Goal: Task Accomplishment & Management: Manage account settings

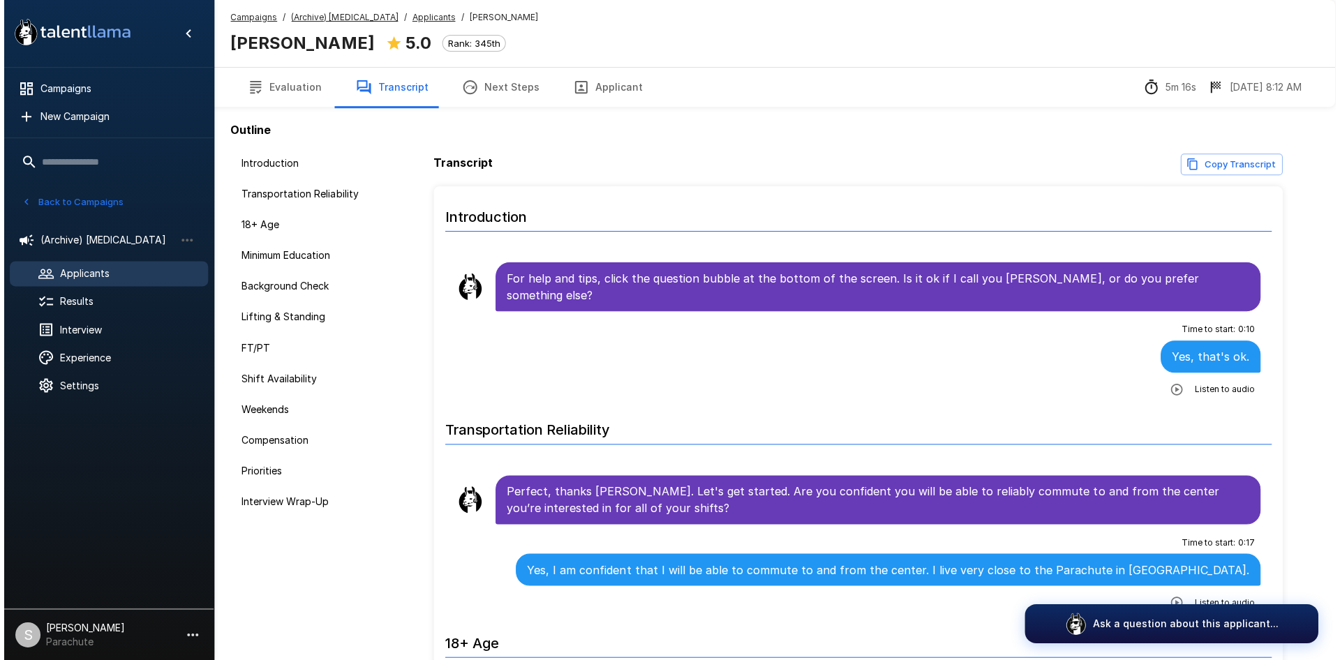
scroll to position [2089, 0]
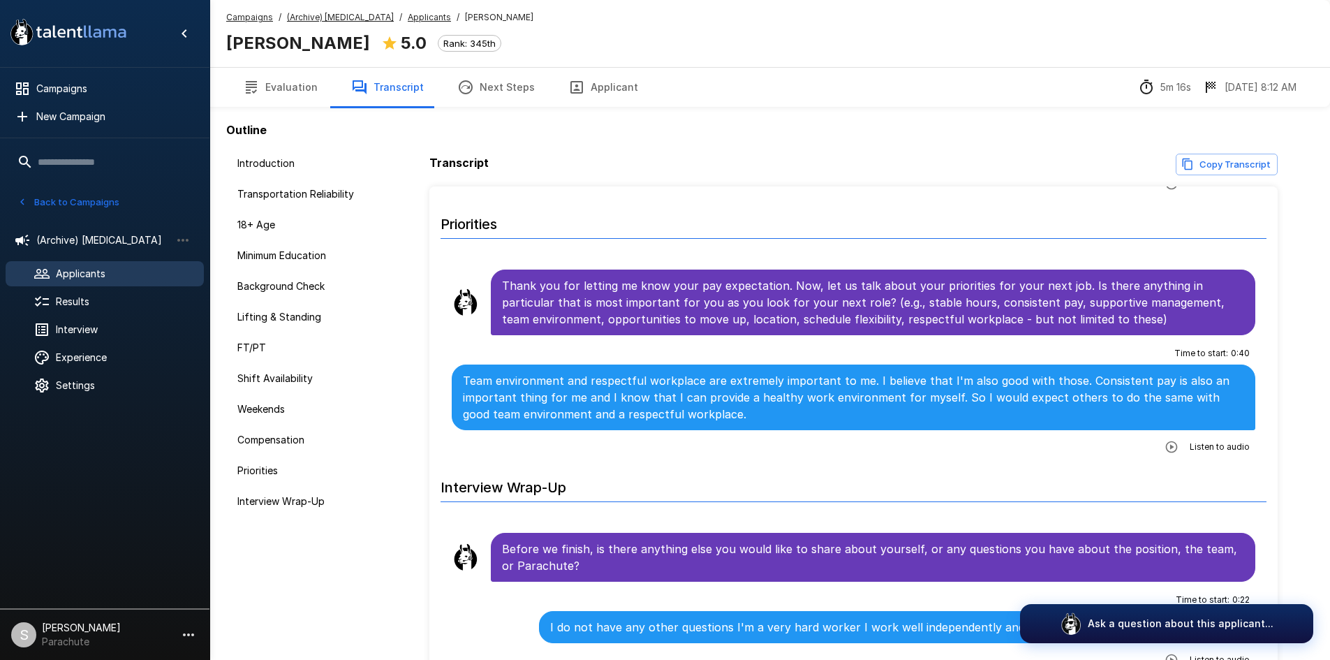
click at [408, 16] on u "Applicants" at bounding box center [429, 17] width 43 height 10
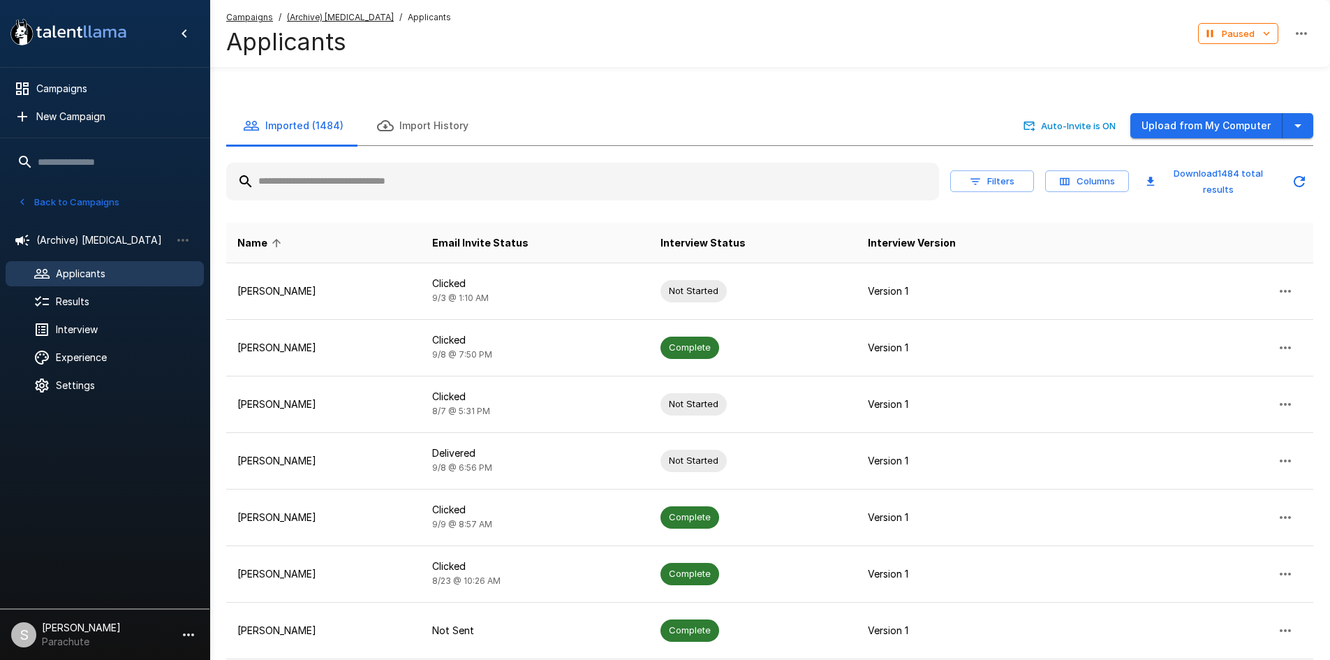
click at [329, 180] on input "text" at bounding box center [582, 181] width 713 height 25
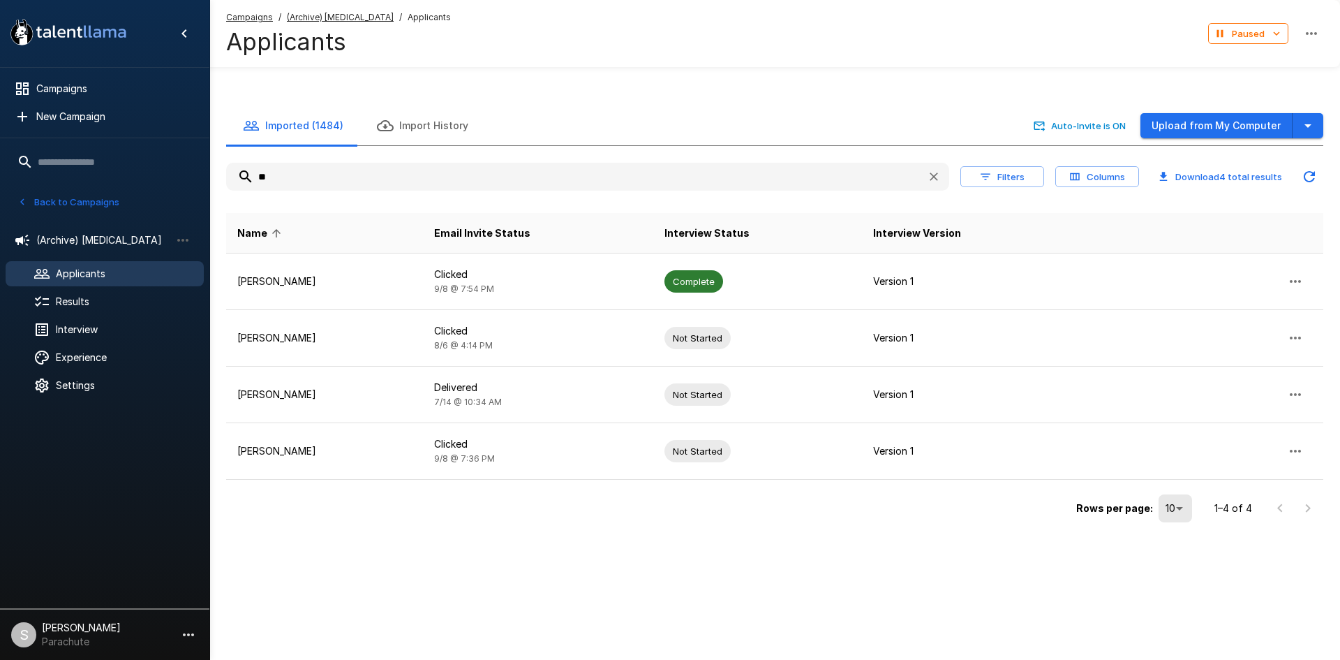
type input "*"
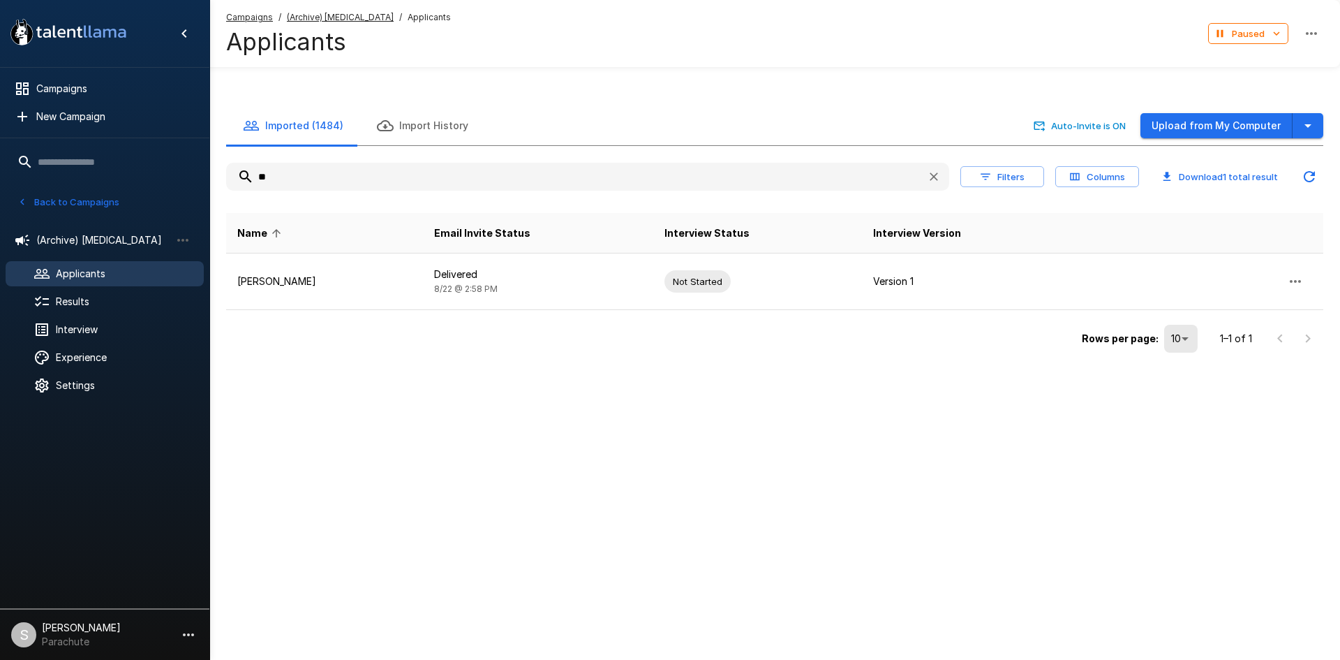
type input "*"
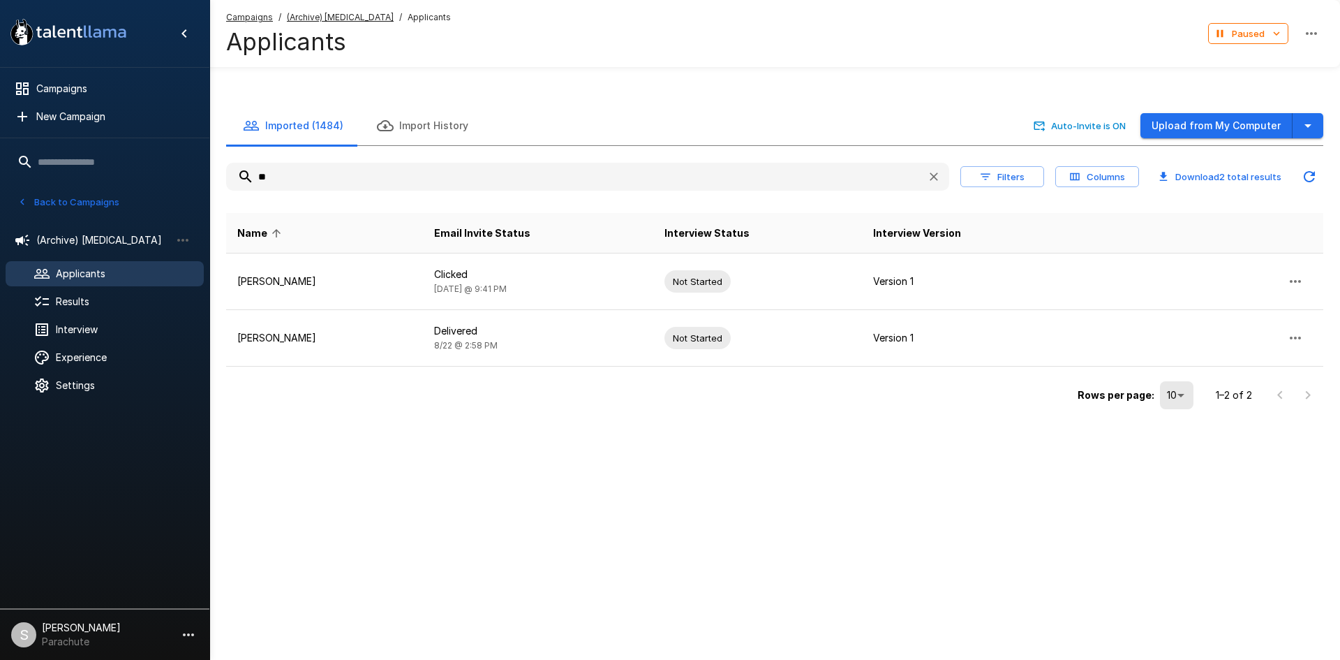
type input "*"
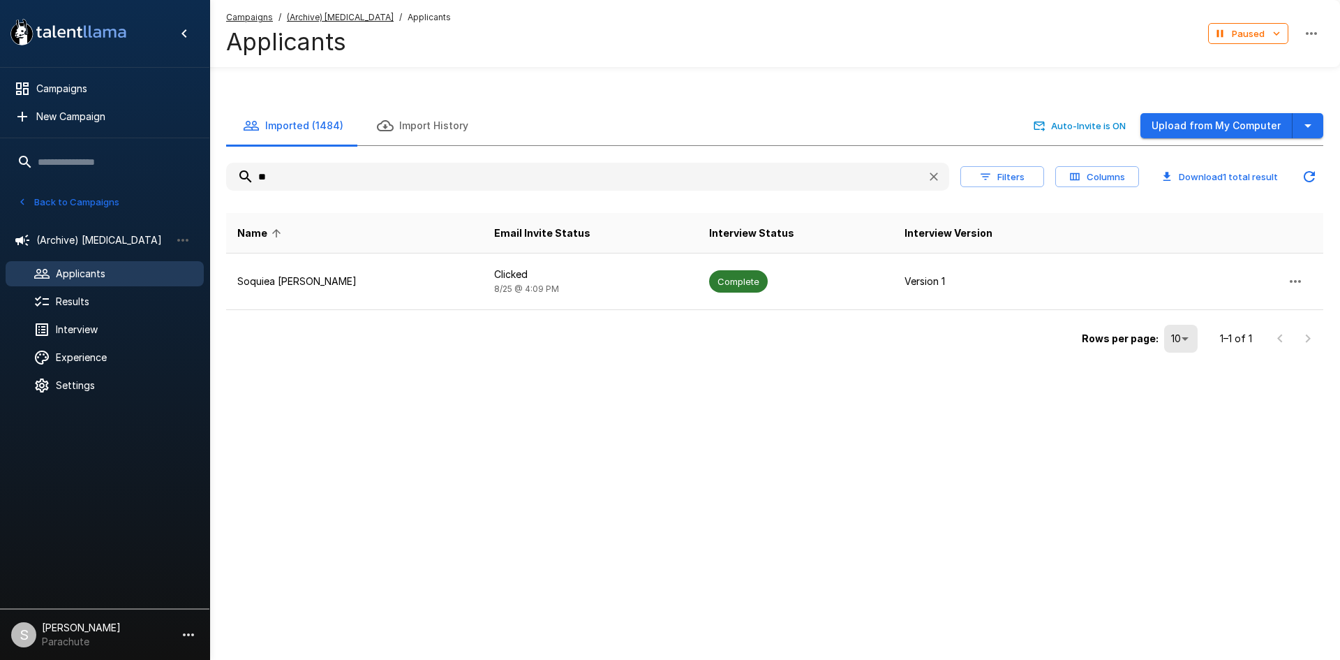
type input "*"
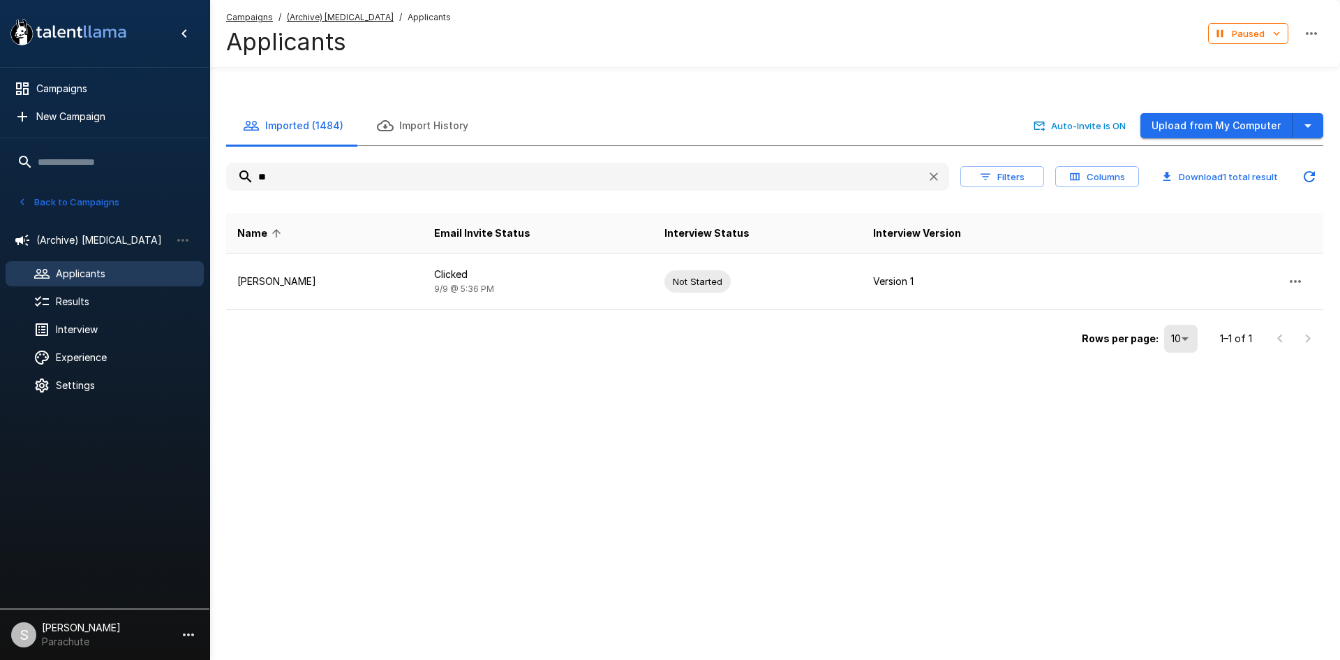
type input "*"
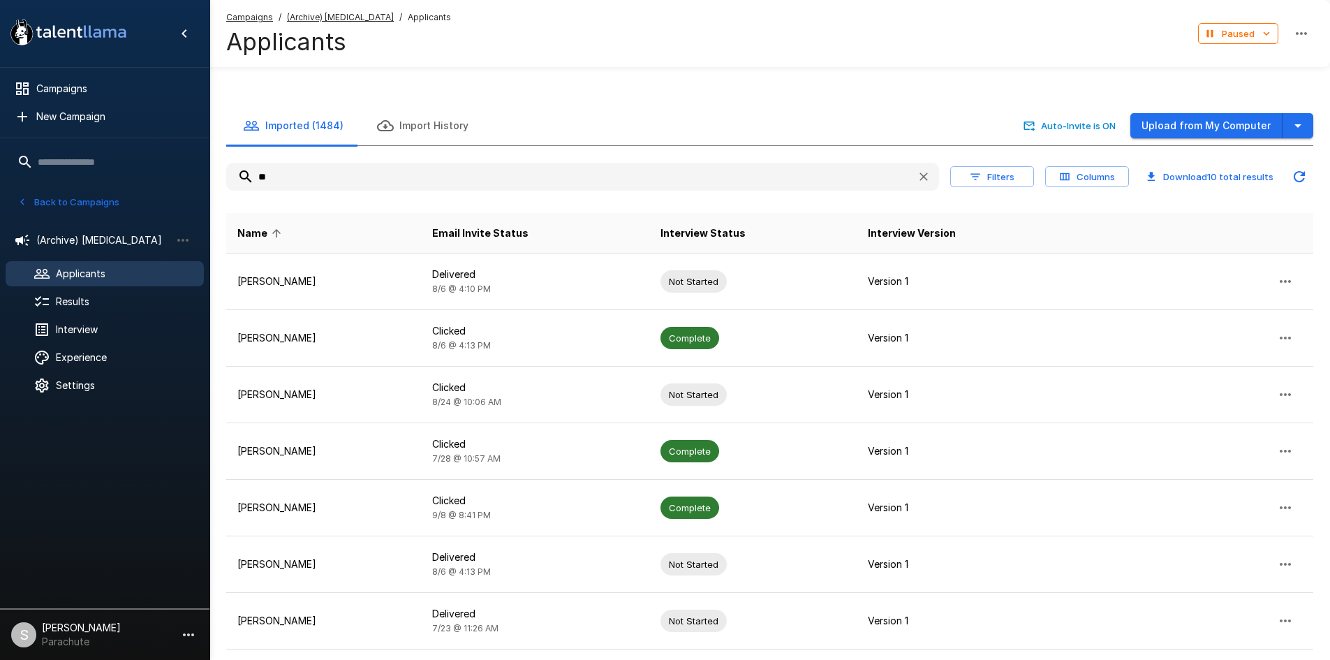
type input "*"
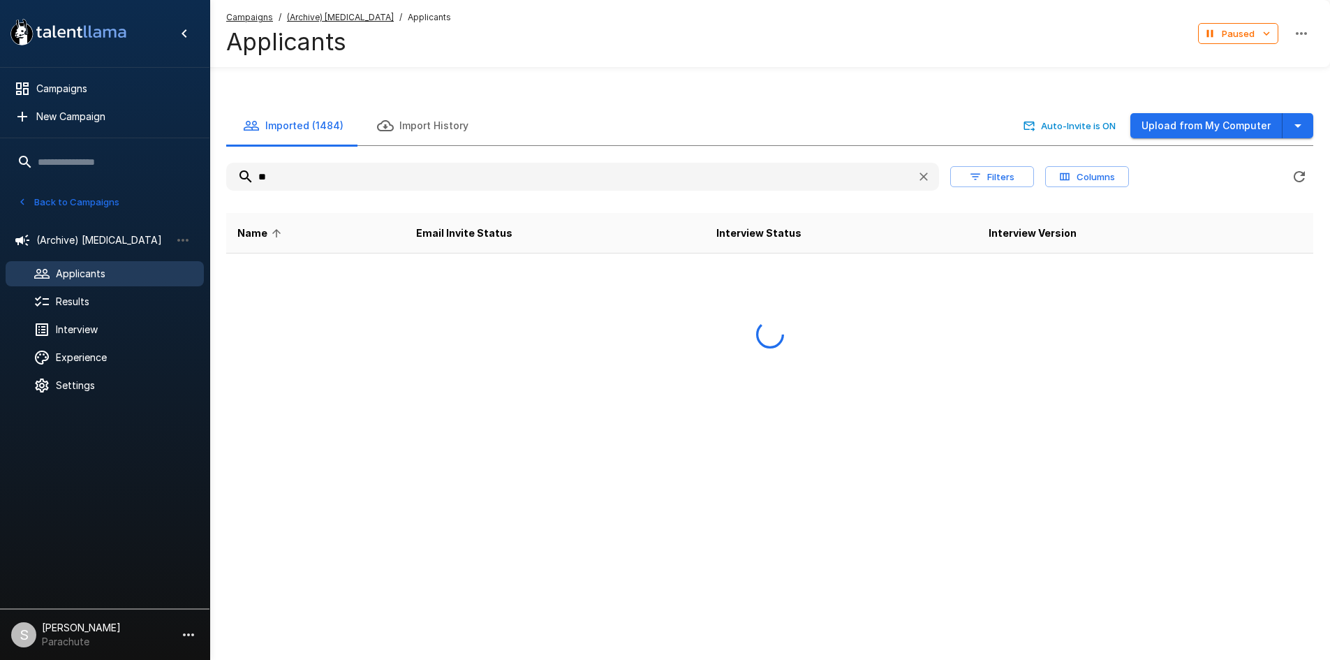
type input "*"
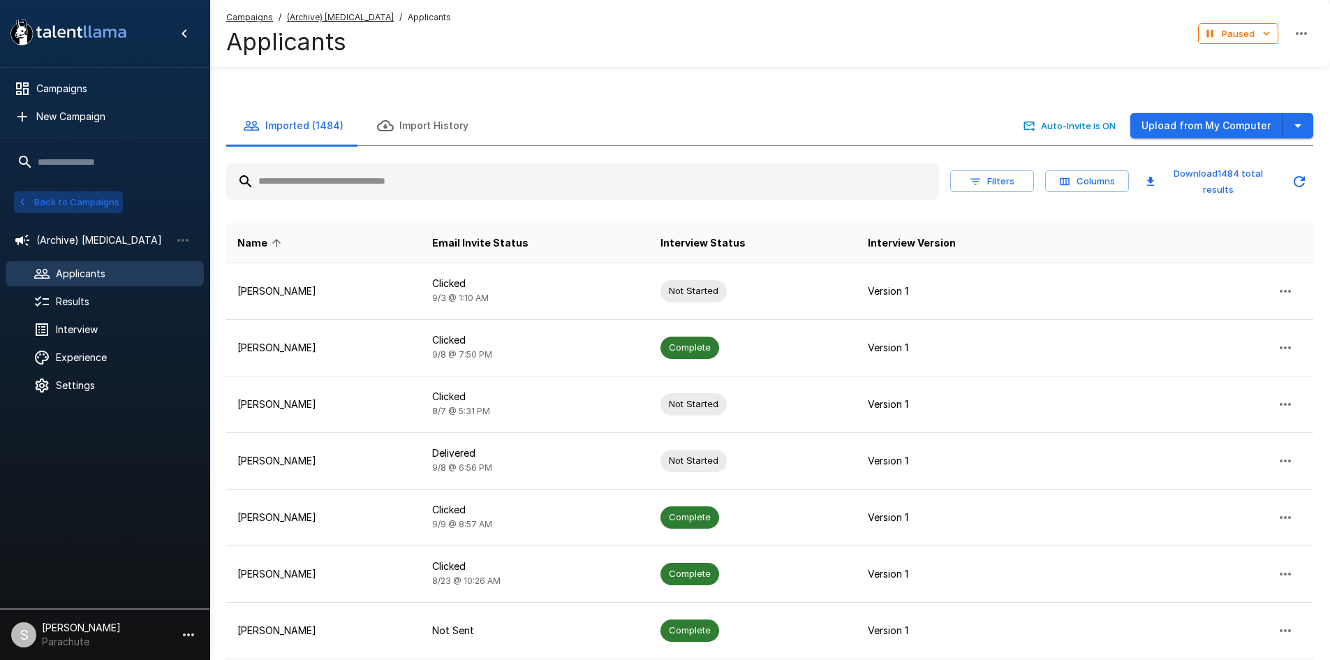
click at [103, 202] on button "Back to Campaigns" at bounding box center [68, 202] width 109 height 22
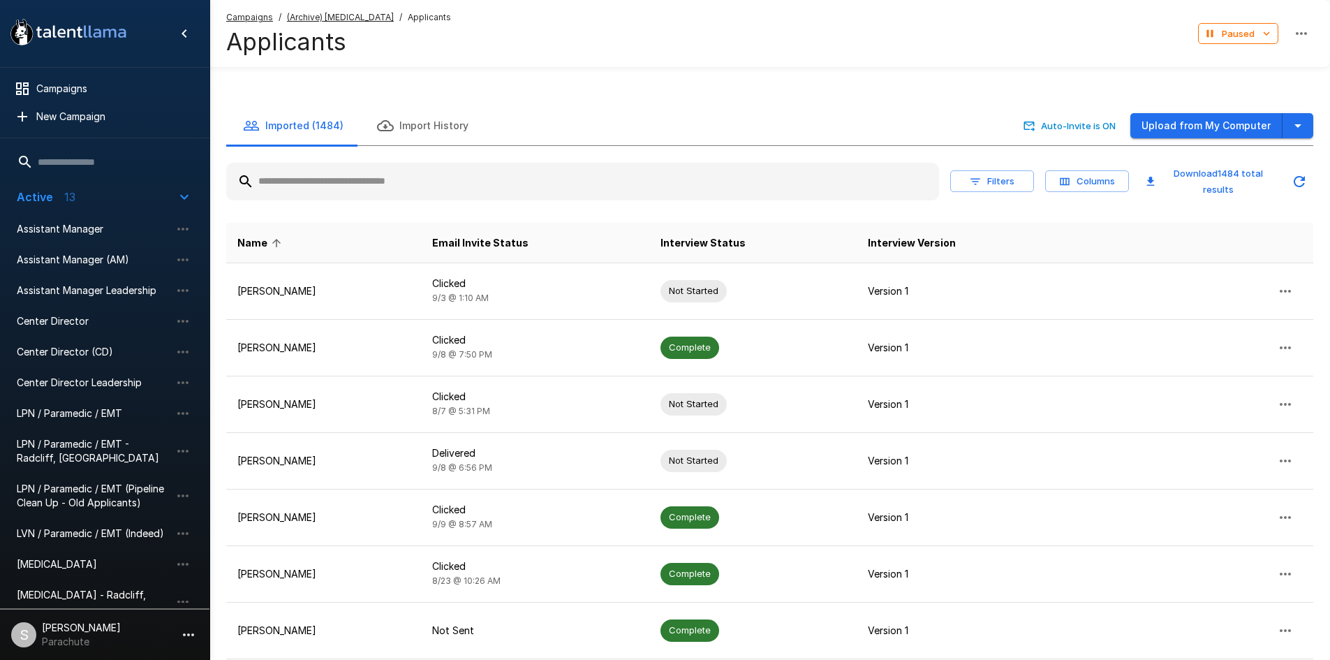
click at [103, 551] on div "[MEDICAL_DATA]" at bounding box center [105, 563] width 198 height 25
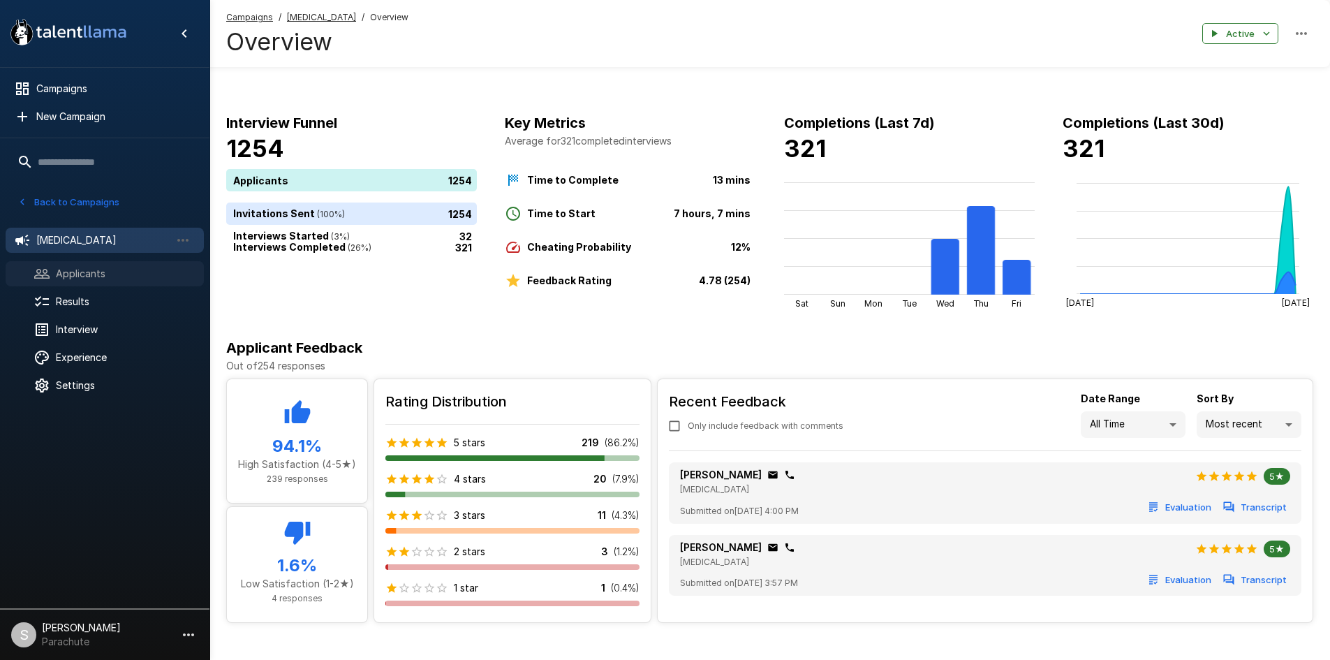
click at [151, 274] on span "Applicants" at bounding box center [124, 274] width 137 height 14
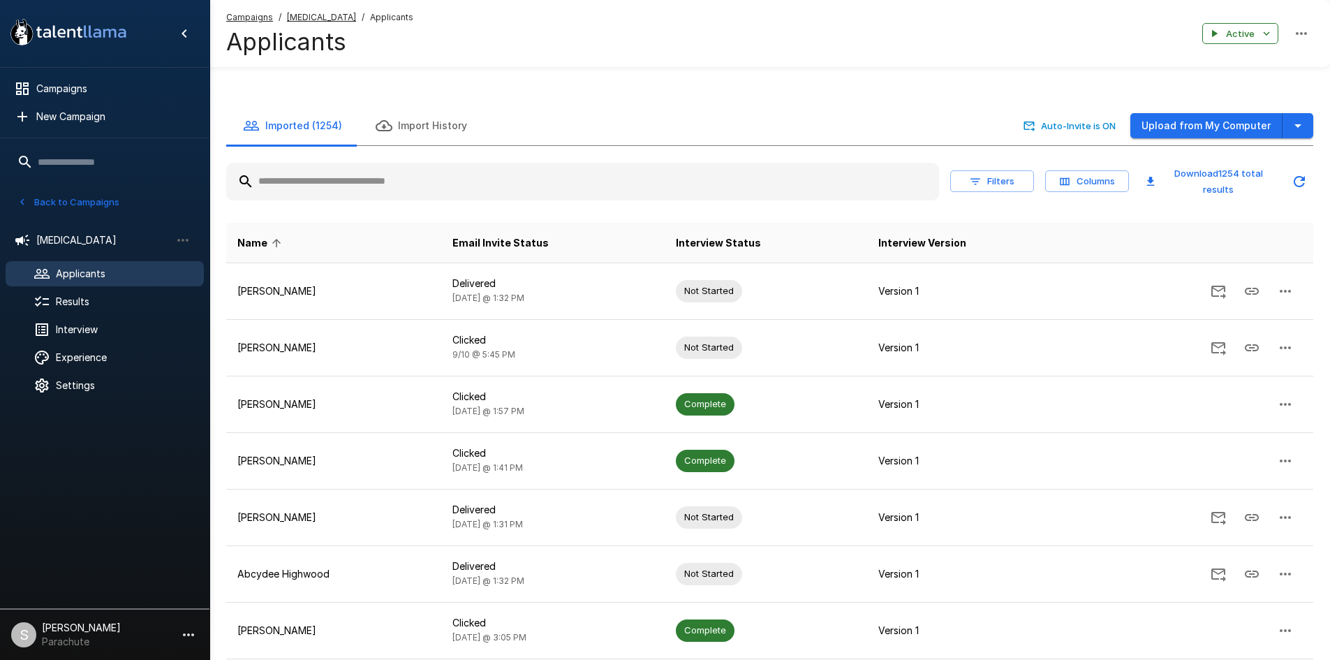
click at [354, 185] on input "text" at bounding box center [582, 181] width 713 height 25
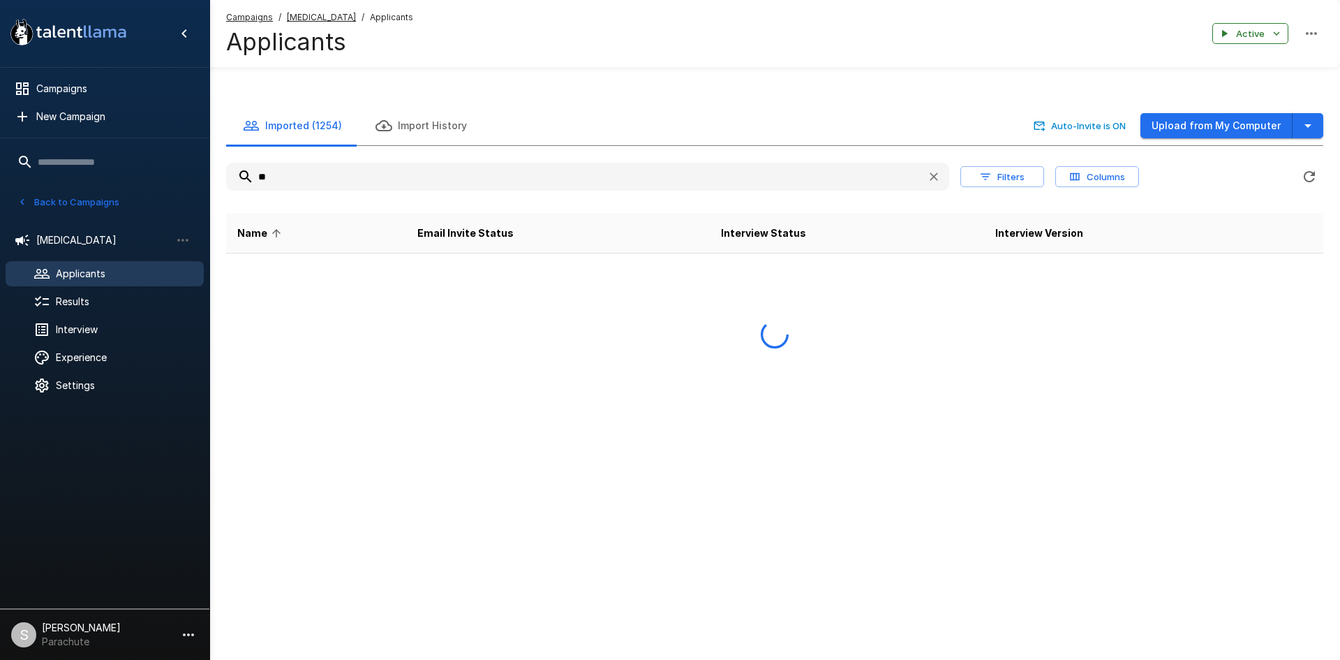
type input "*"
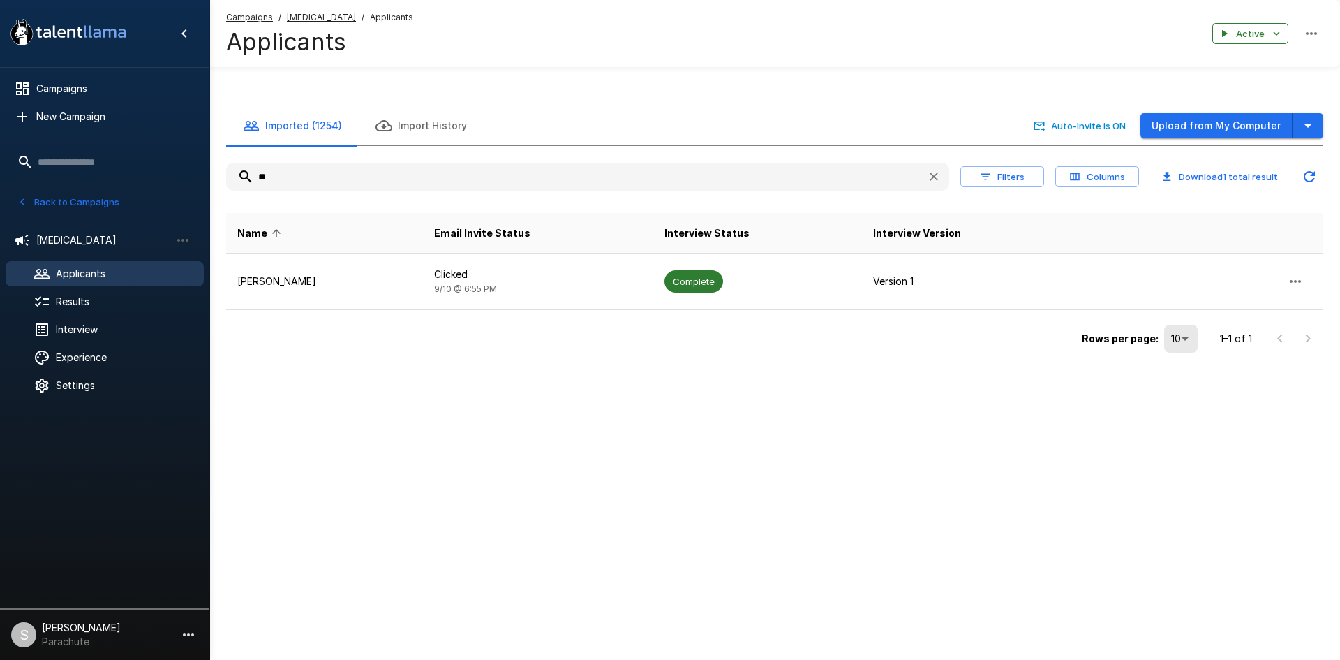
type input "*"
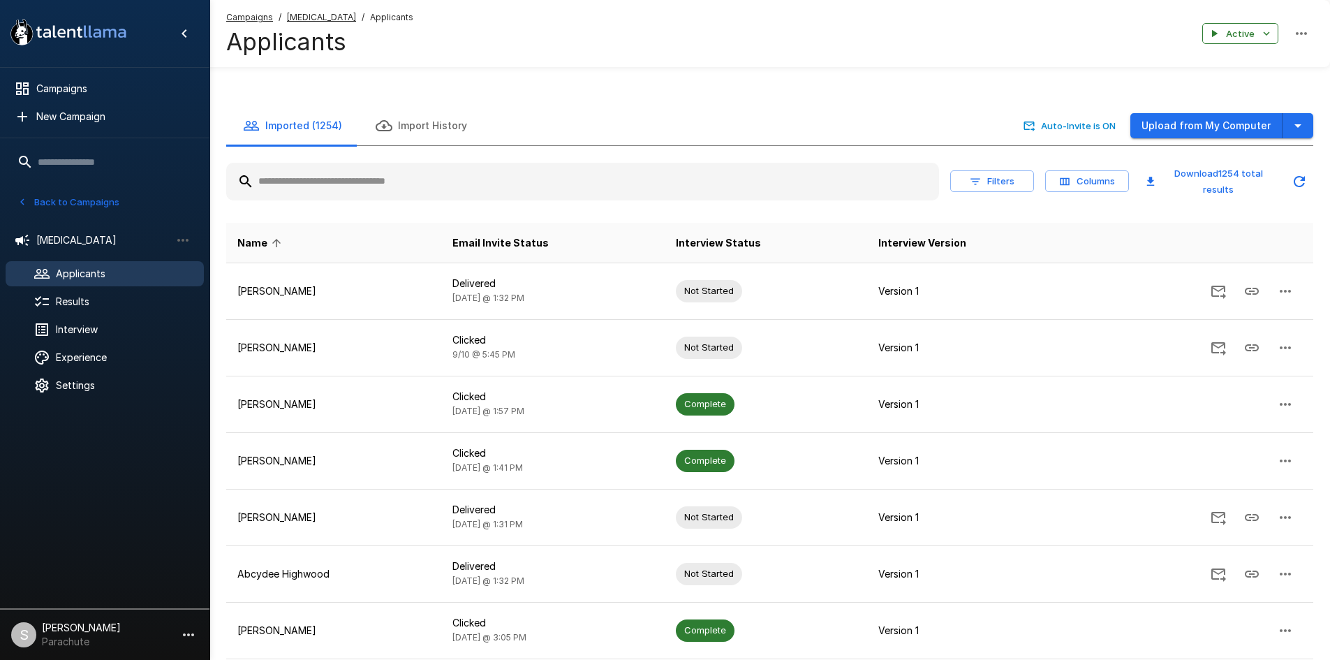
click at [64, 198] on button "Back to Campaigns" at bounding box center [68, 202] width 109 height 22
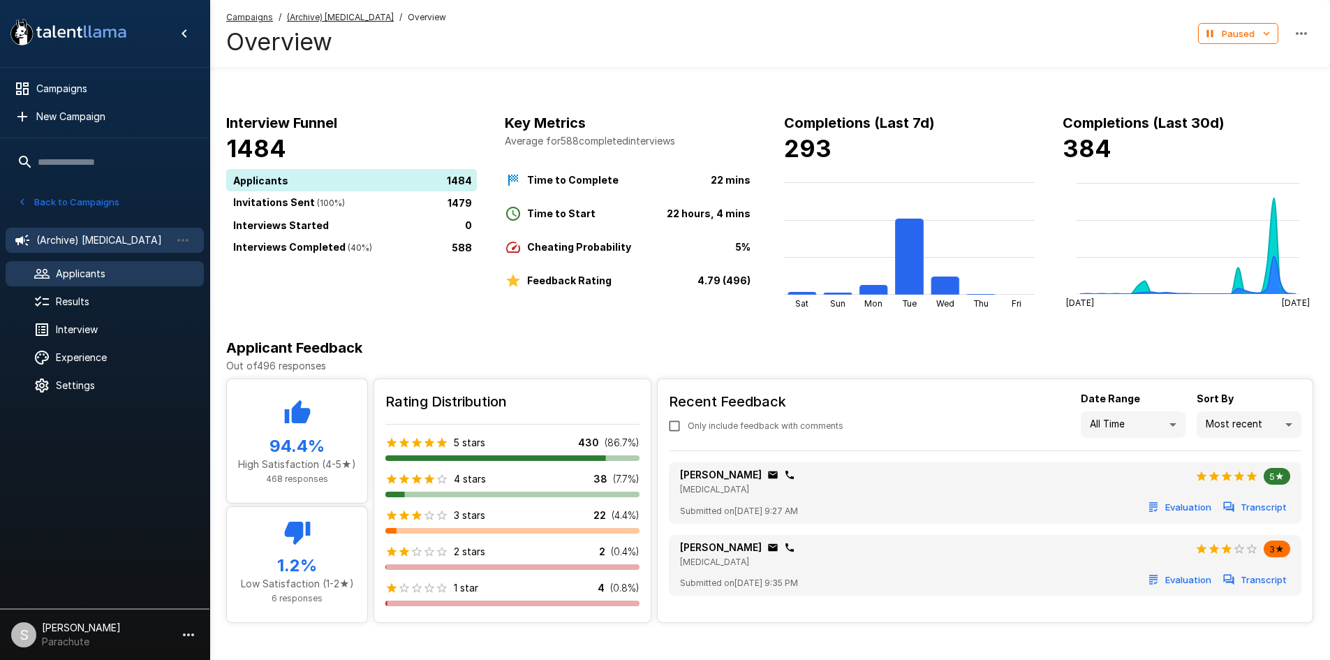
click at [110, 271] on span "Applicants" at bounding box center [124, 274] width 137 height 14
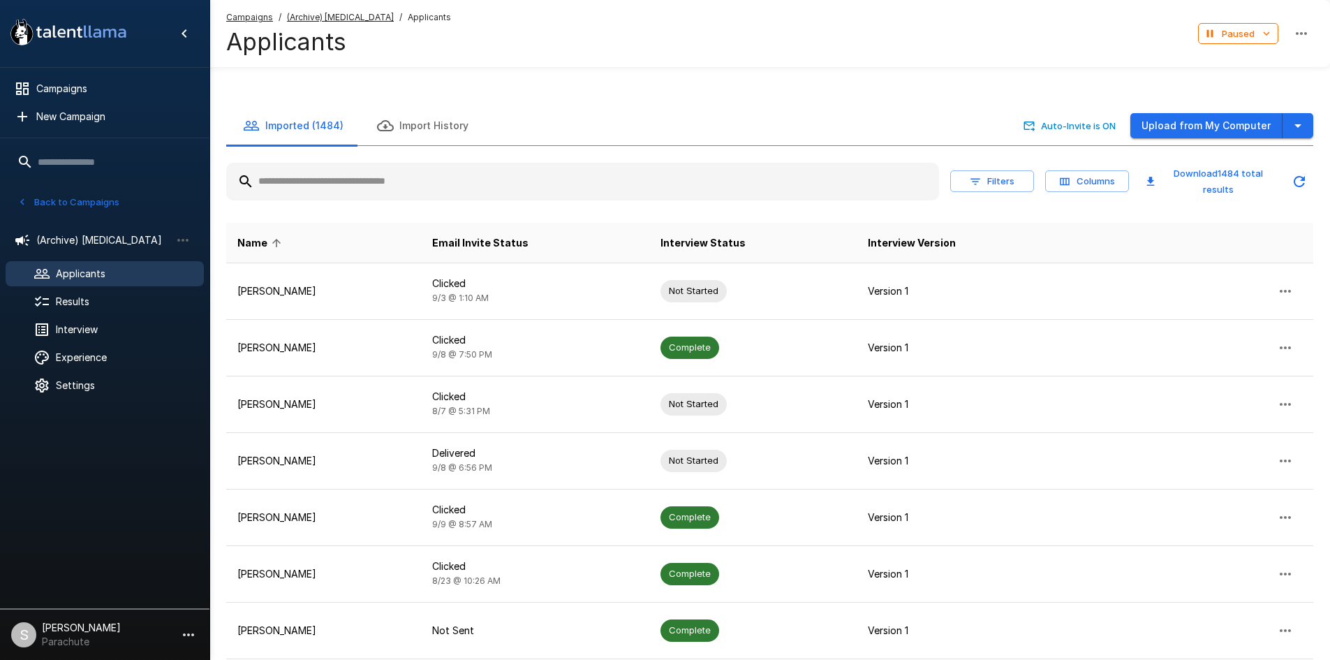
click at [341, 191] on input "text" at bounding box center [582, 181] width 713 height 25
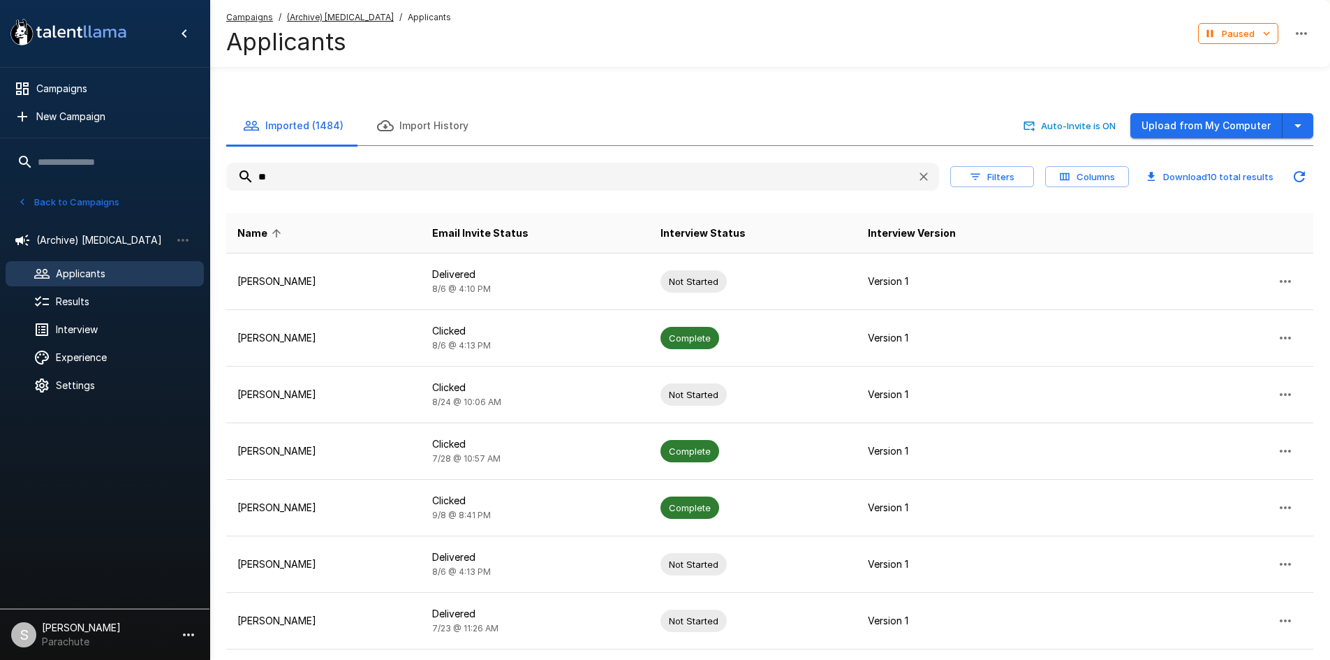
type input "*"
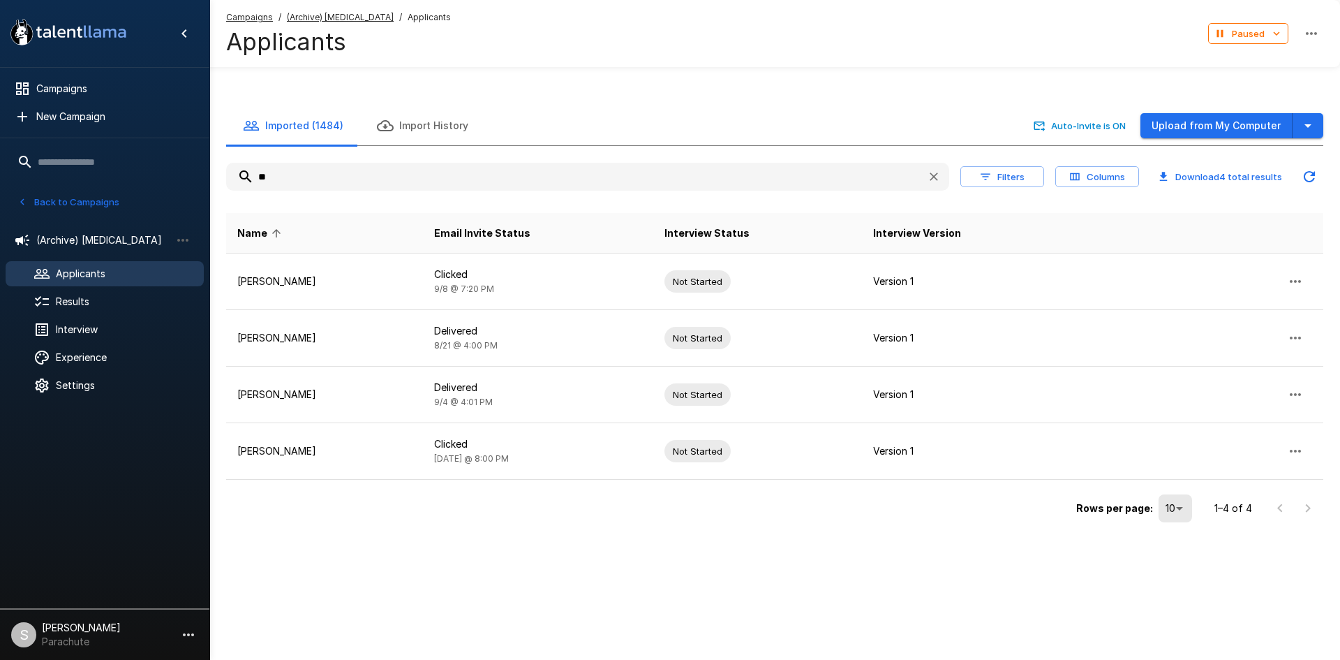
type input "*"
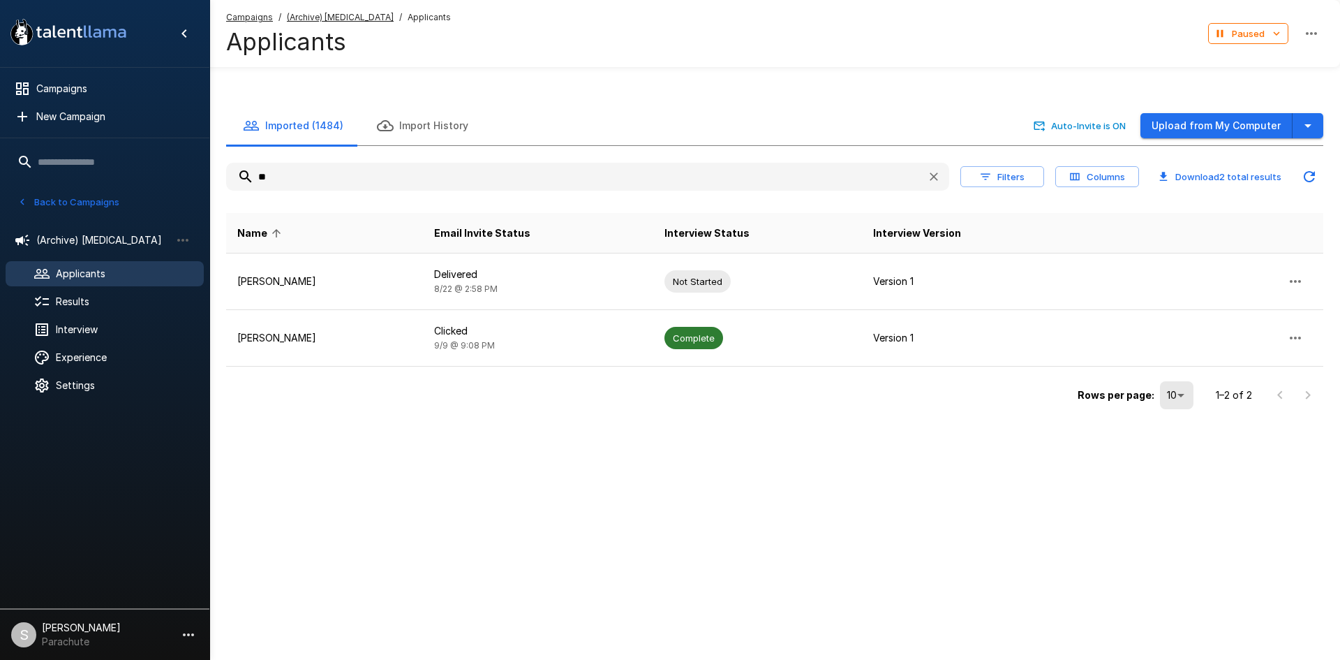
type input "*"
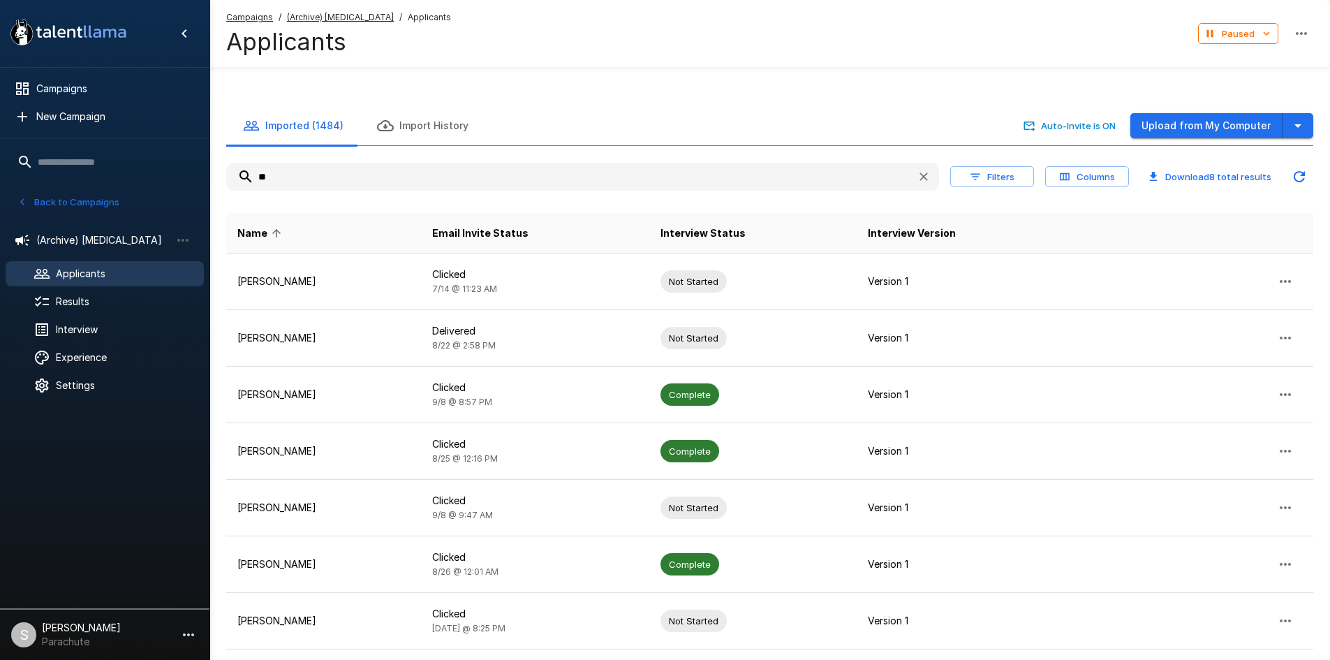
type input "*"
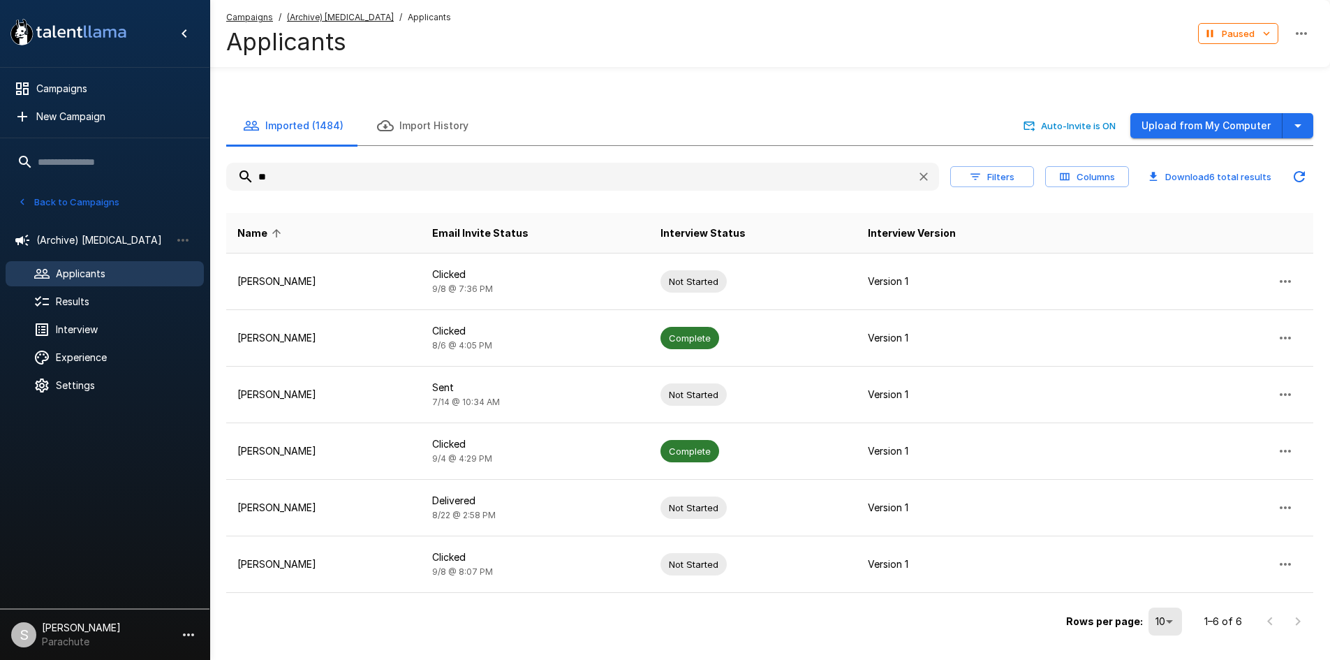
type input "*"
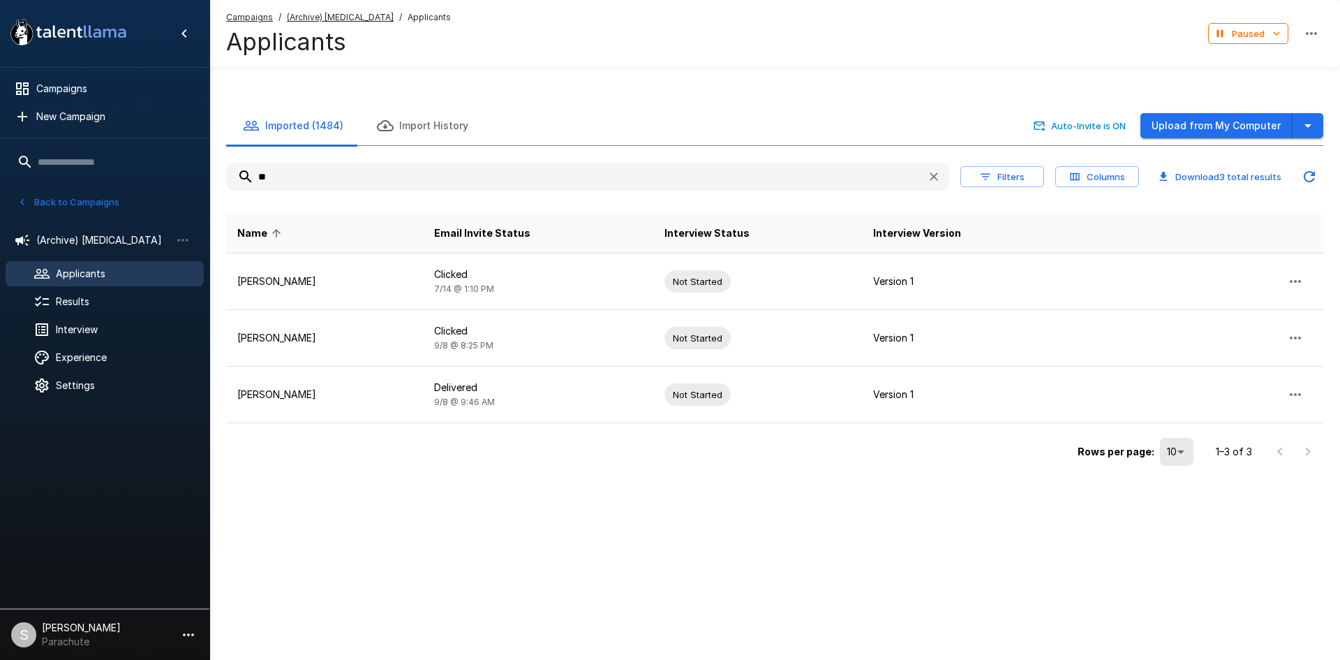
type input "*"
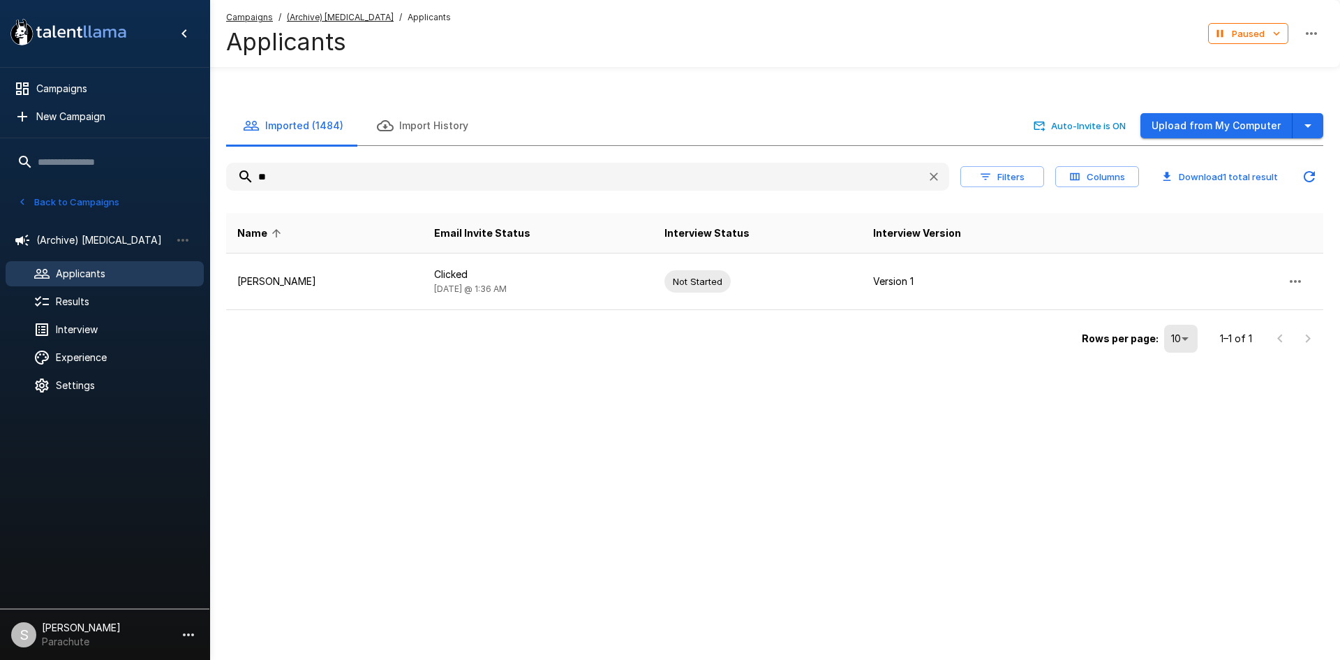
type input "*"
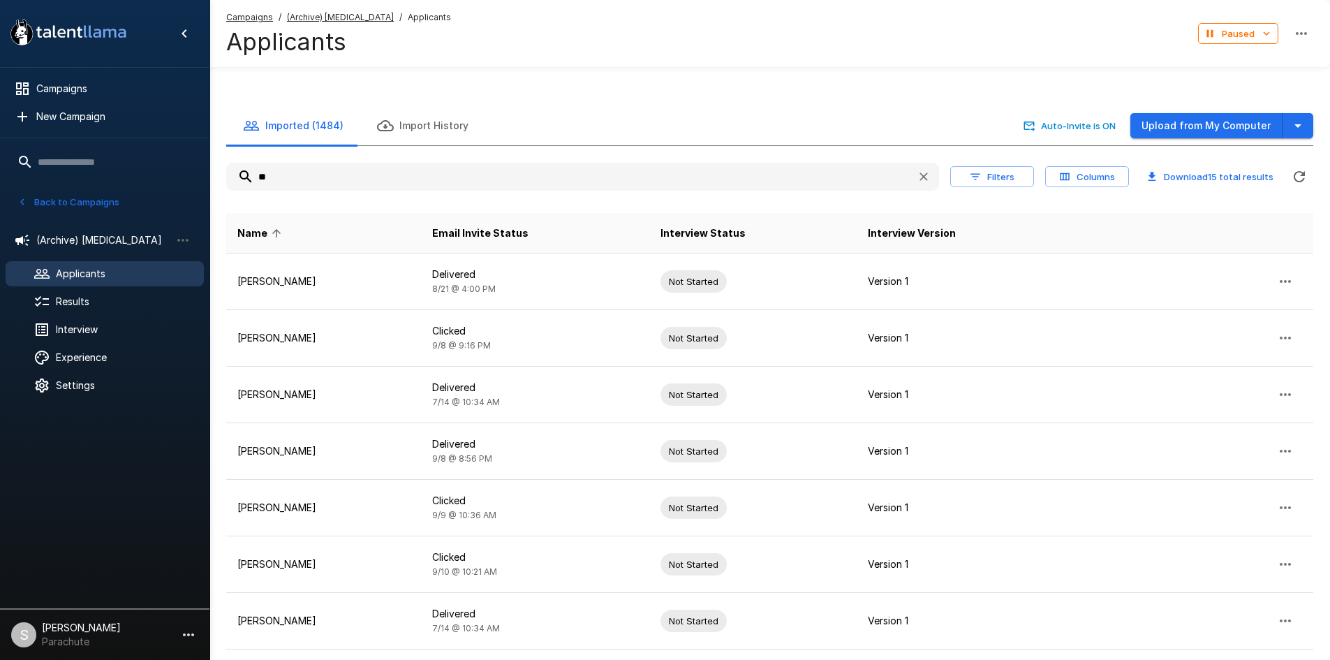
type input "*"
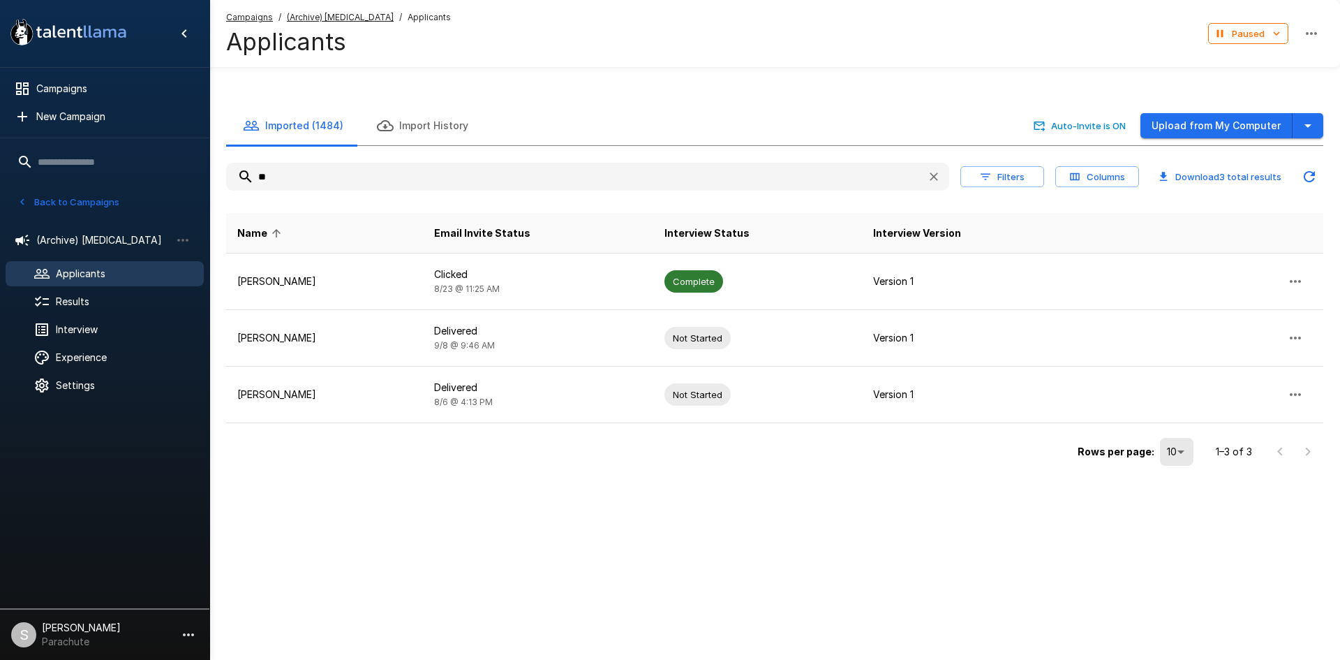
type input "*"
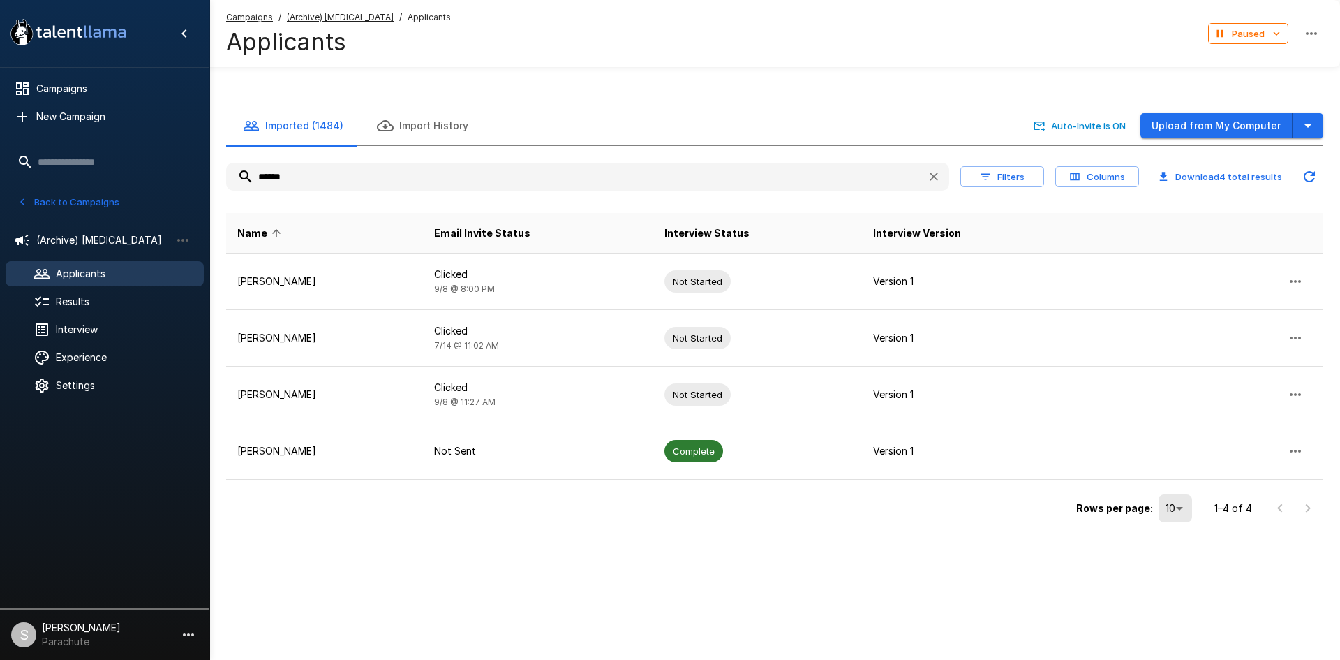
click at [264, 181] on input "******" at bounding box center [571, 176] width 690 height 25
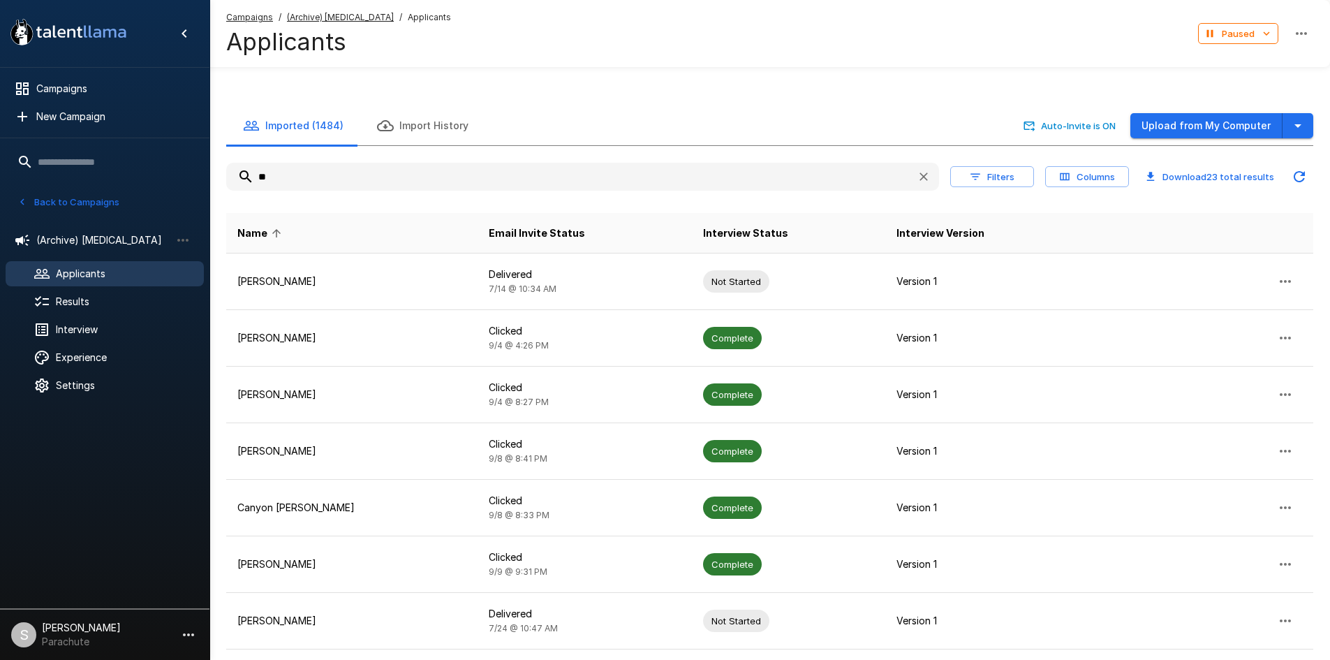
type input "*"
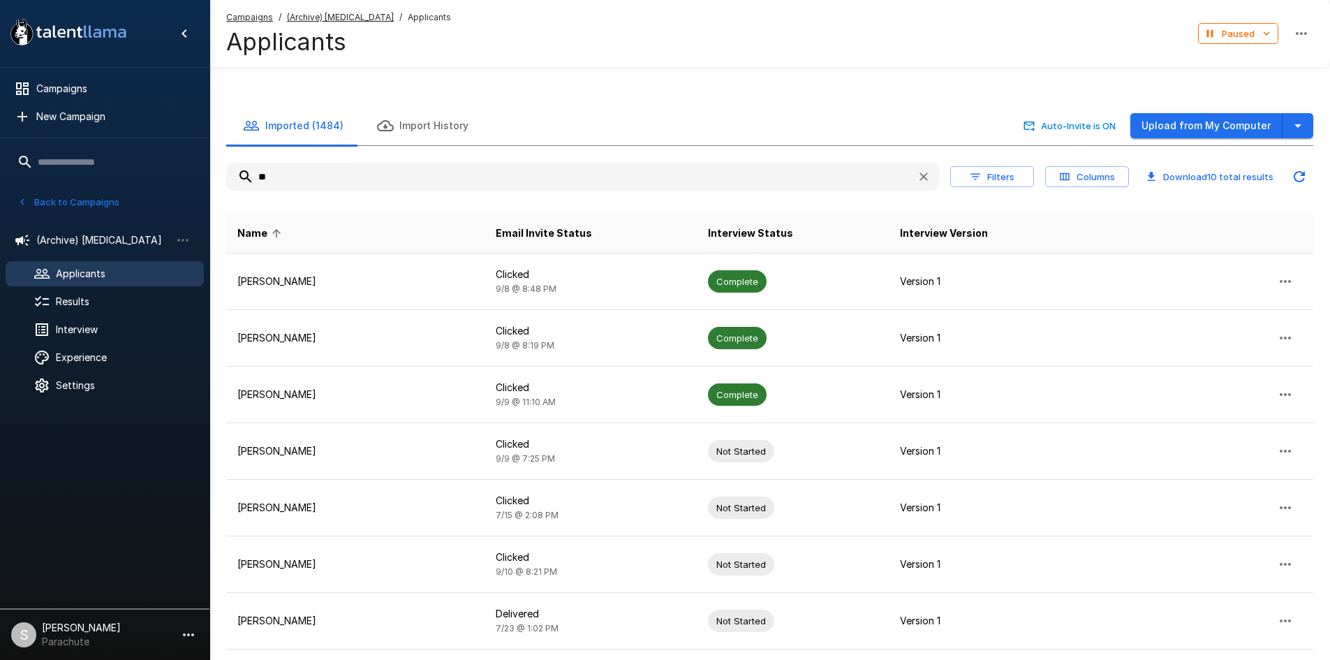
type input "*"
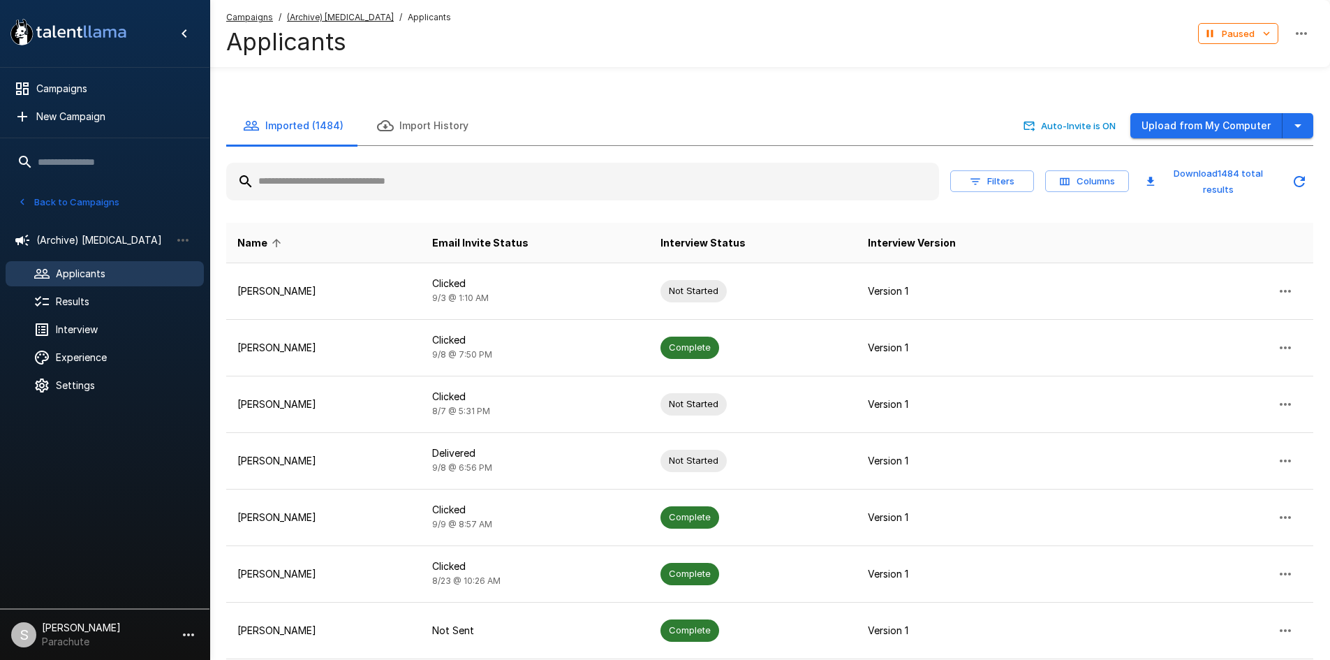
click at [80, 198] on button "Back to Campaigns" at bounding box center [68, 202] width 109 height 22
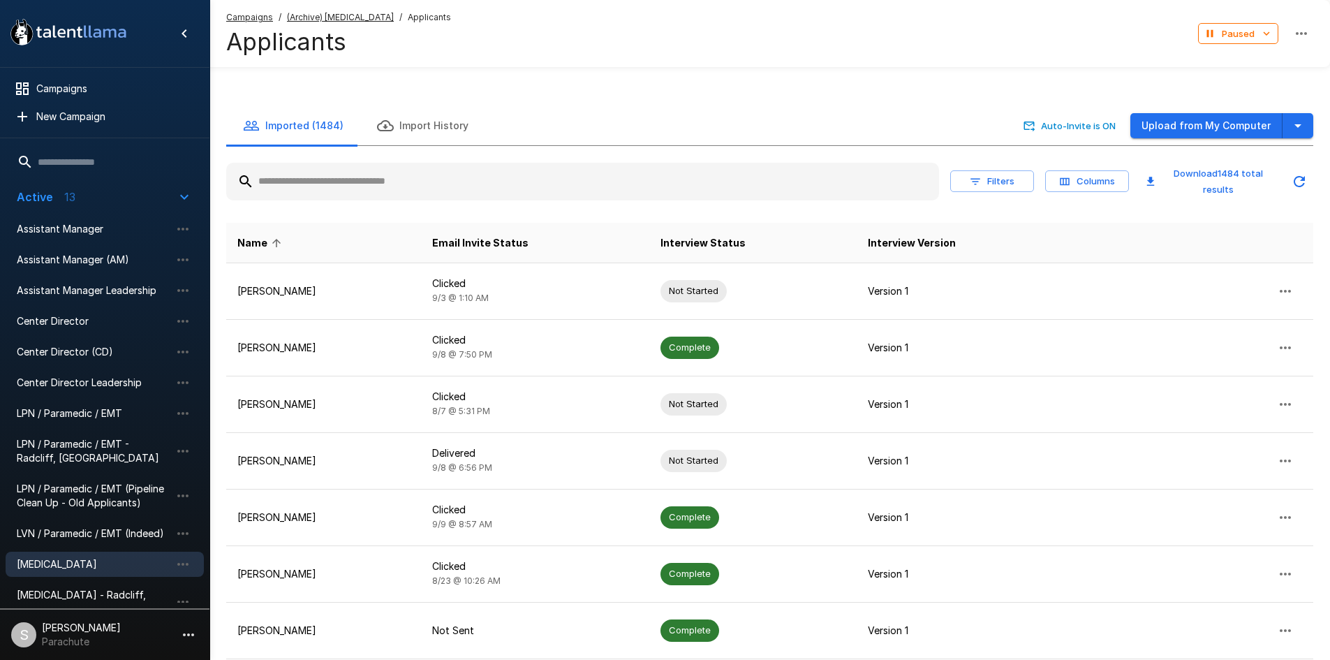
click at [71, 551] on div "[MEDICAL_DATA]" at bounding box center [105, 563] width 198 height 25
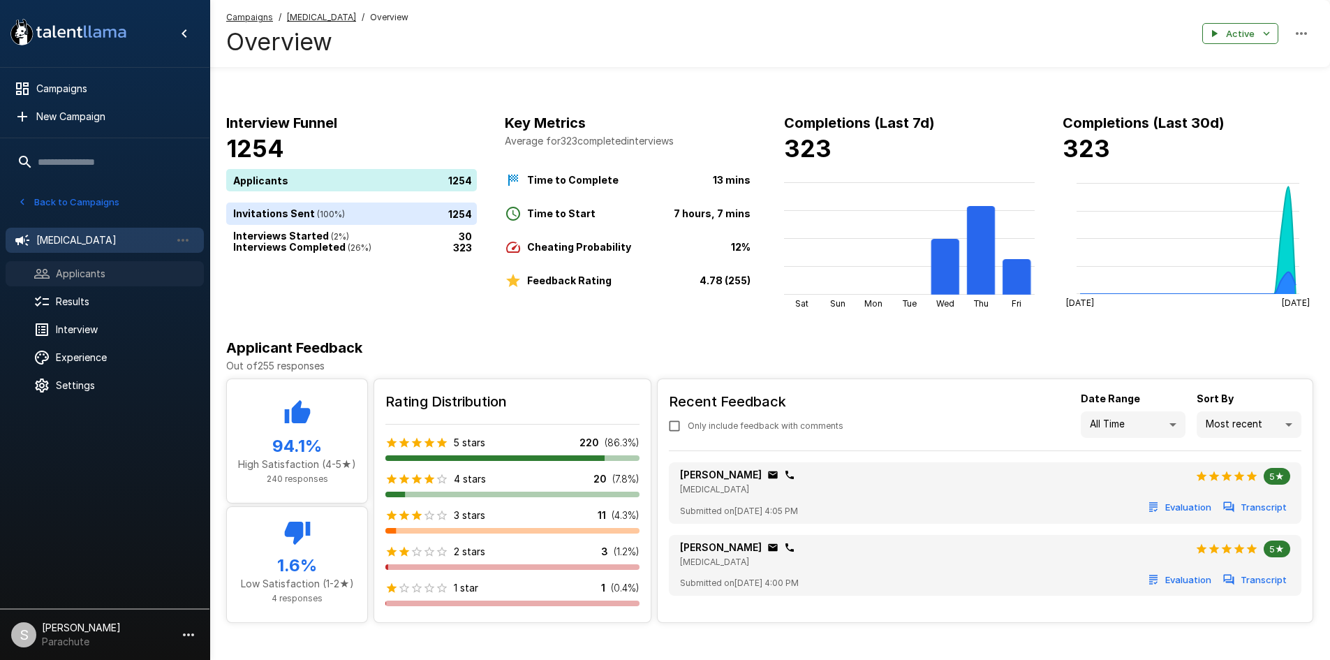
click at [121, 270] on span "Applicants" at bounding box center [124, 274] width 137 height 14
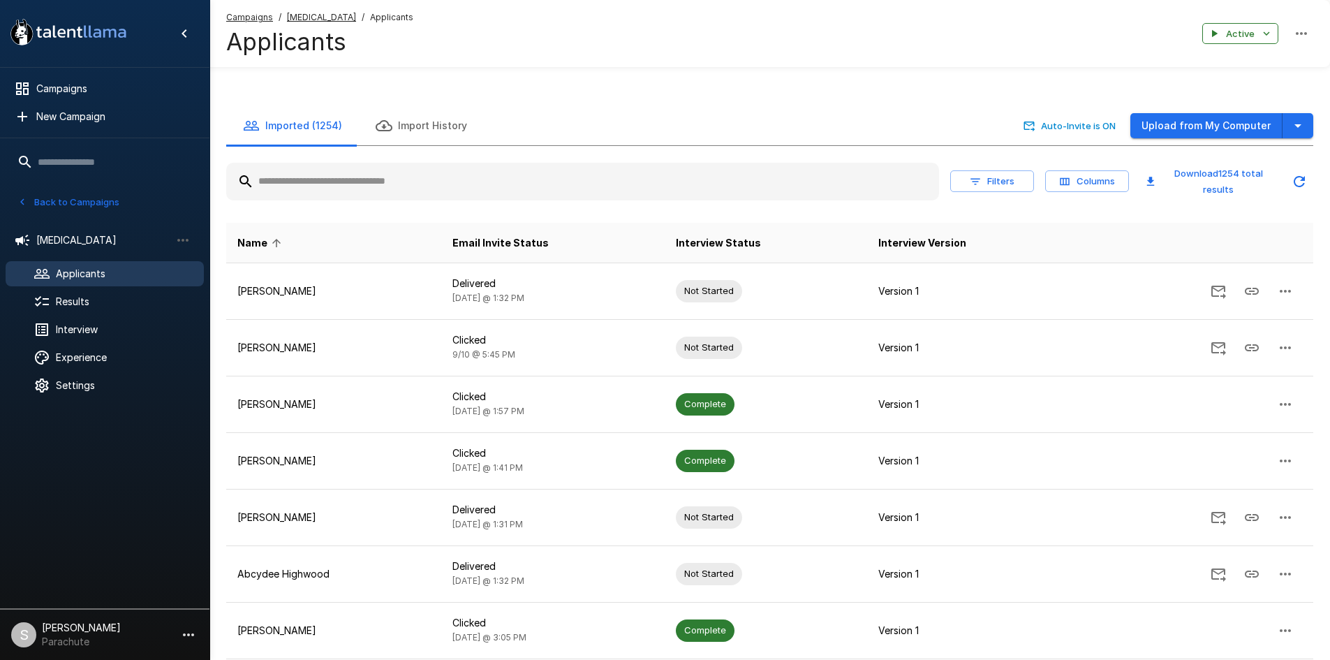
click at [348, 182] on input "text" at bounding box center [582, 181] width 713 height 25
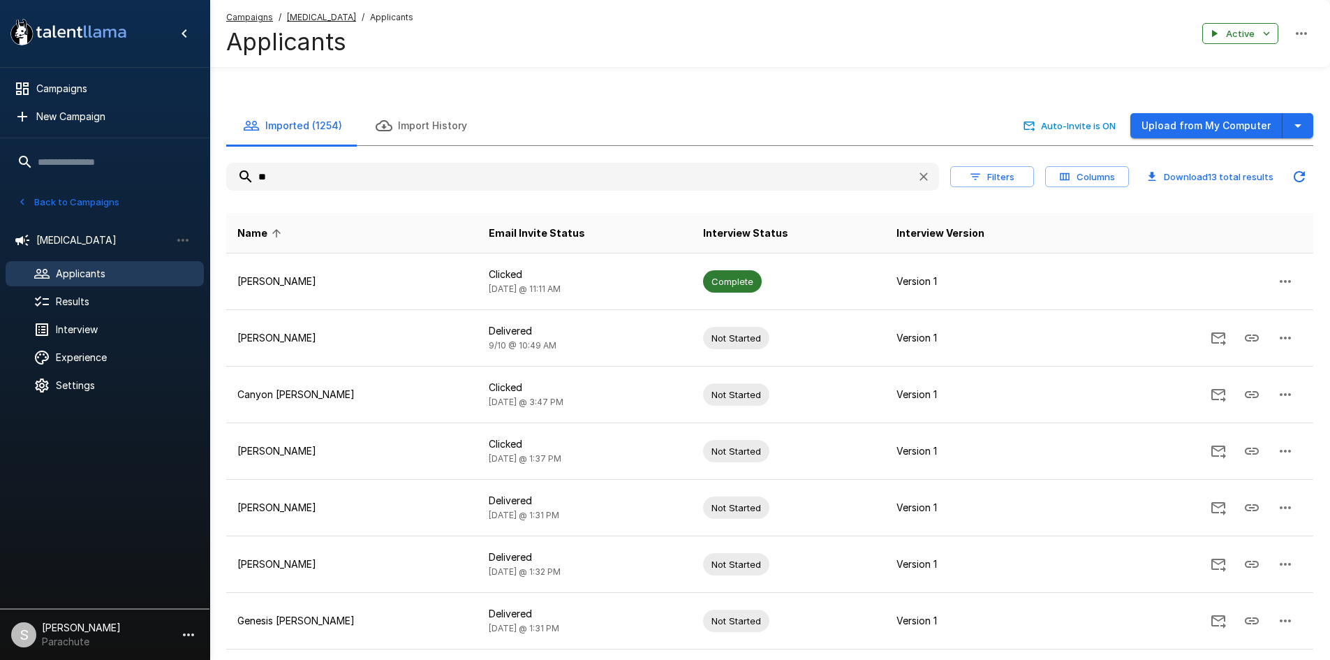
type input "*"
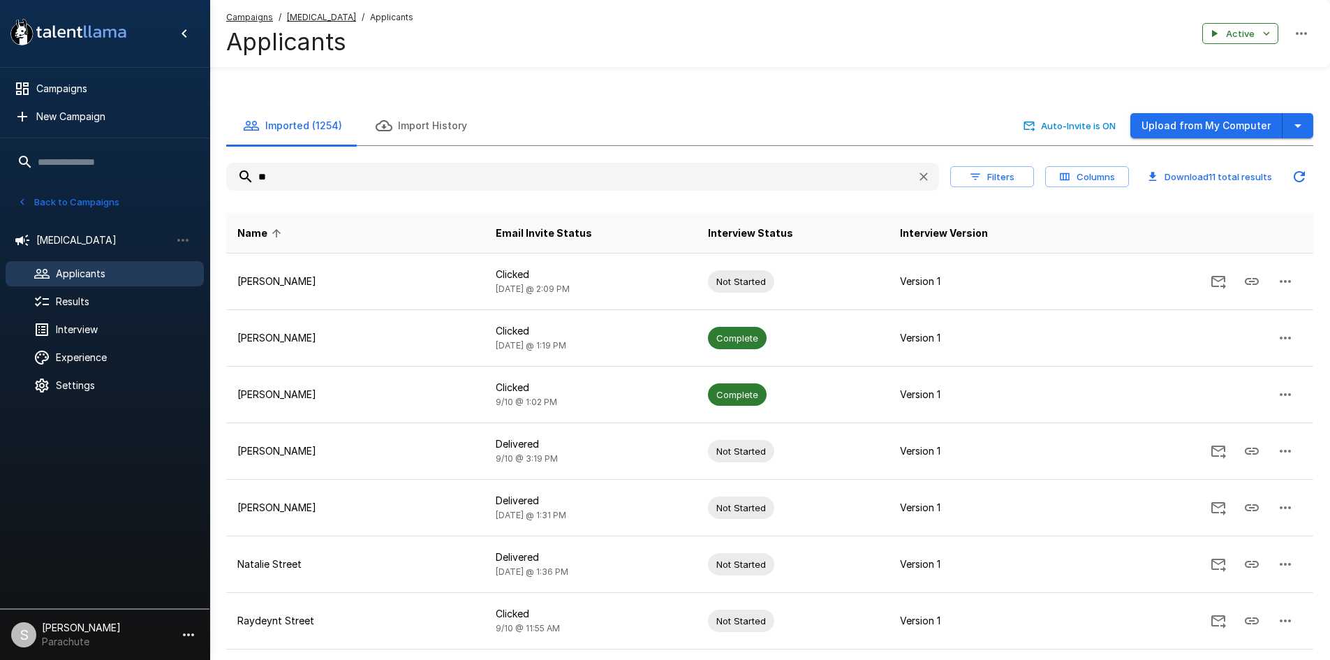
type input "*"
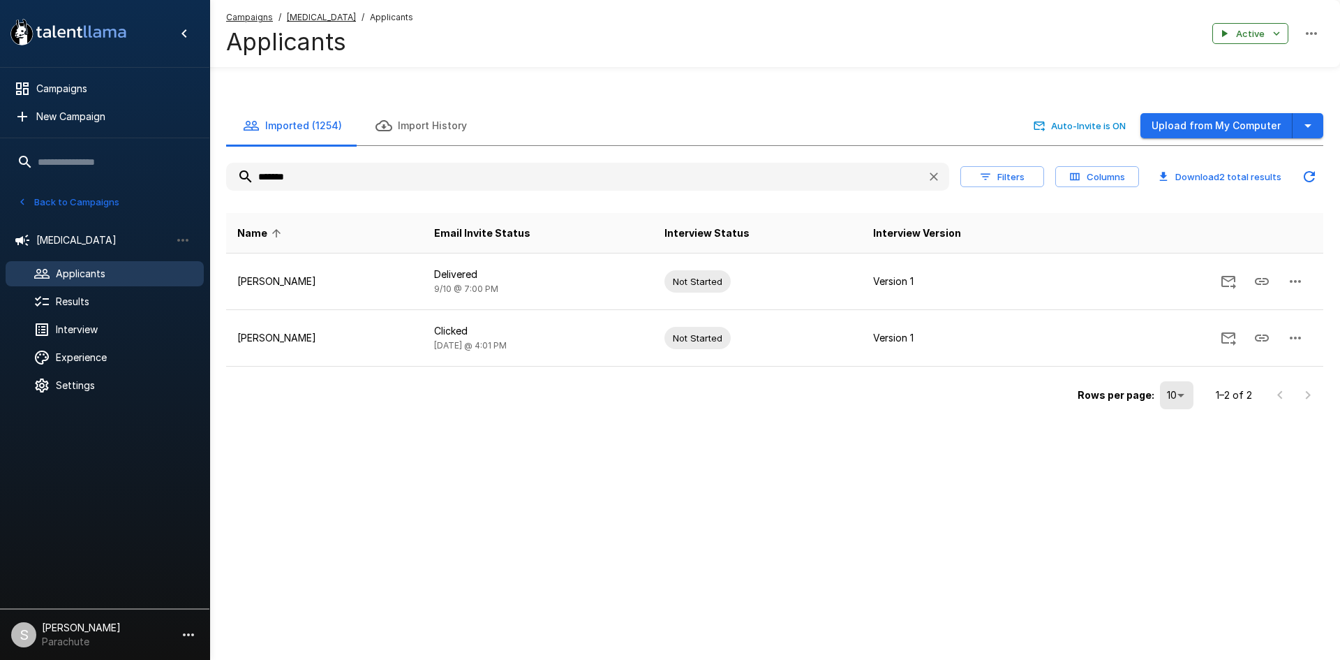
type input "*******"
